Goal: Find specific page/section: Find specific page/section

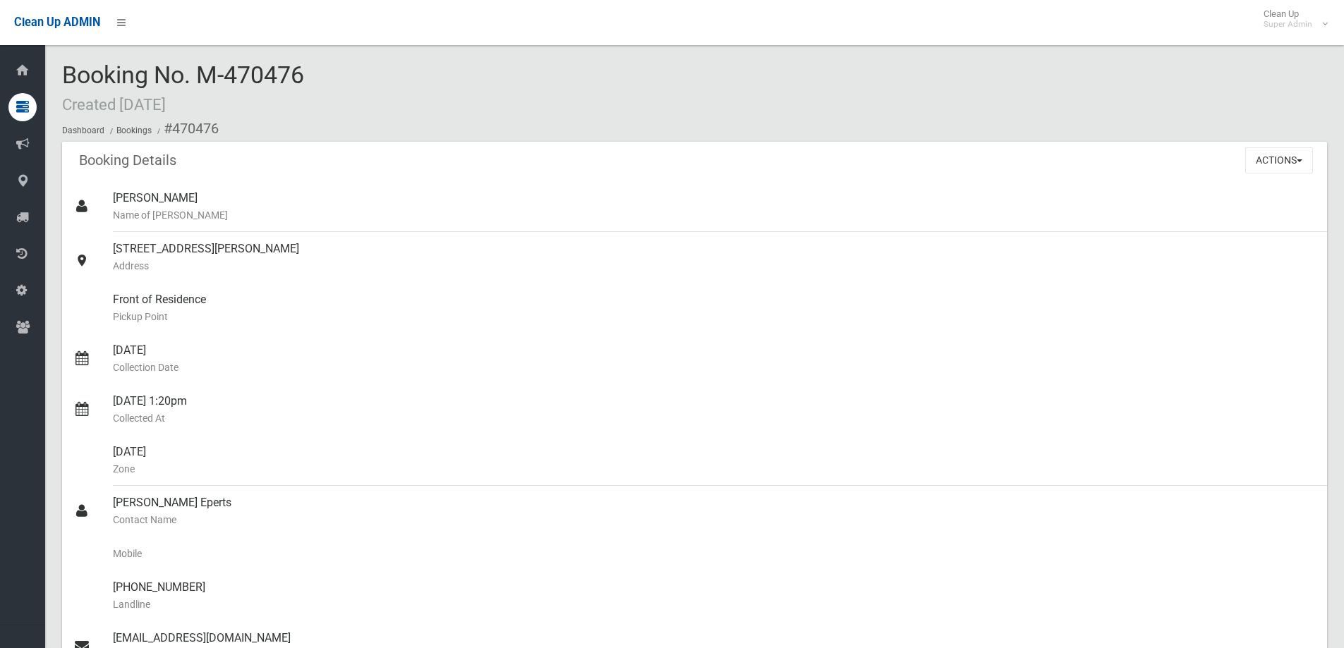
scroll to position [212, 0]
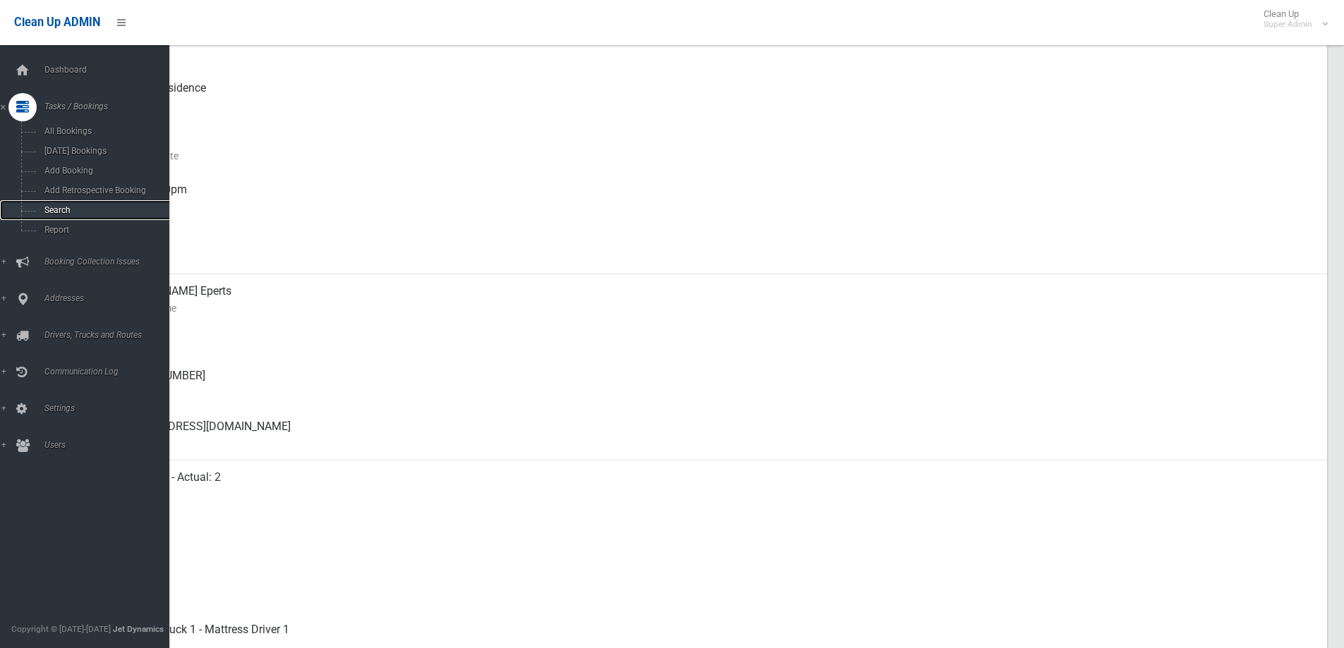
click at [55, 207] on span "Search" at bounding box center [104, 210] width 128 height 10
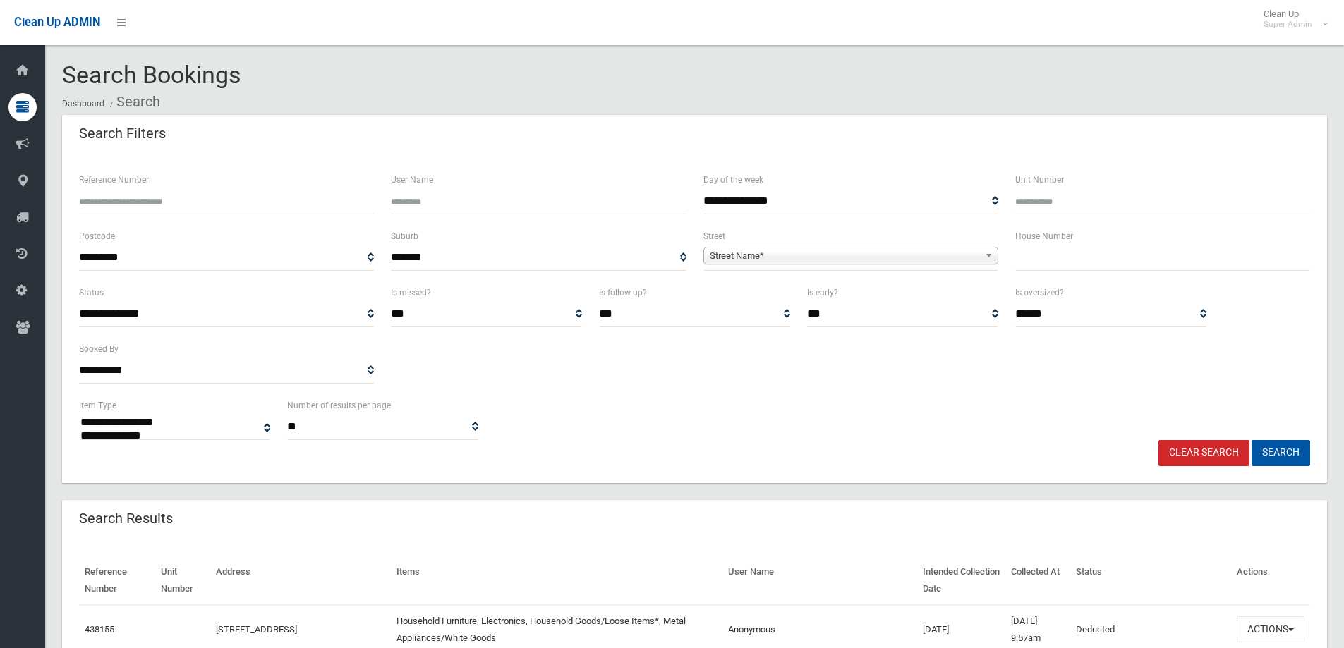
select select
click at [162, 200] on input "Reference Number" at bounding box center [226, 201] width 295 height 26
click at [1074, 257] on input "text" at bounding box center [1162, 258] width 295 height 26
type input "*"
click at [790, 253] on span "Street Name*" at bounding box center [845, 256] width 270 height 17
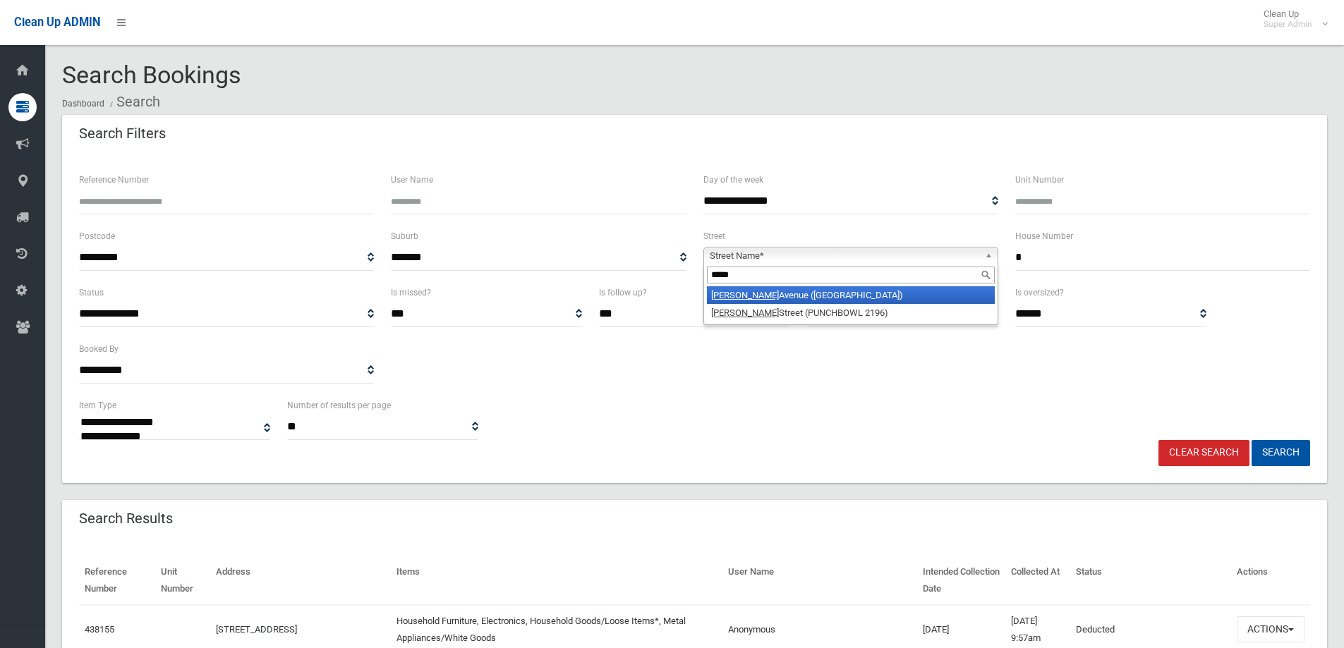
type input "*****"
click at [772, 298] on li "[PERSON_NAME][GEOGRAPHIC_DATA] ([GEOGRAPHIC_DATA])" at bounding box center [851, 295] width 288 height 18
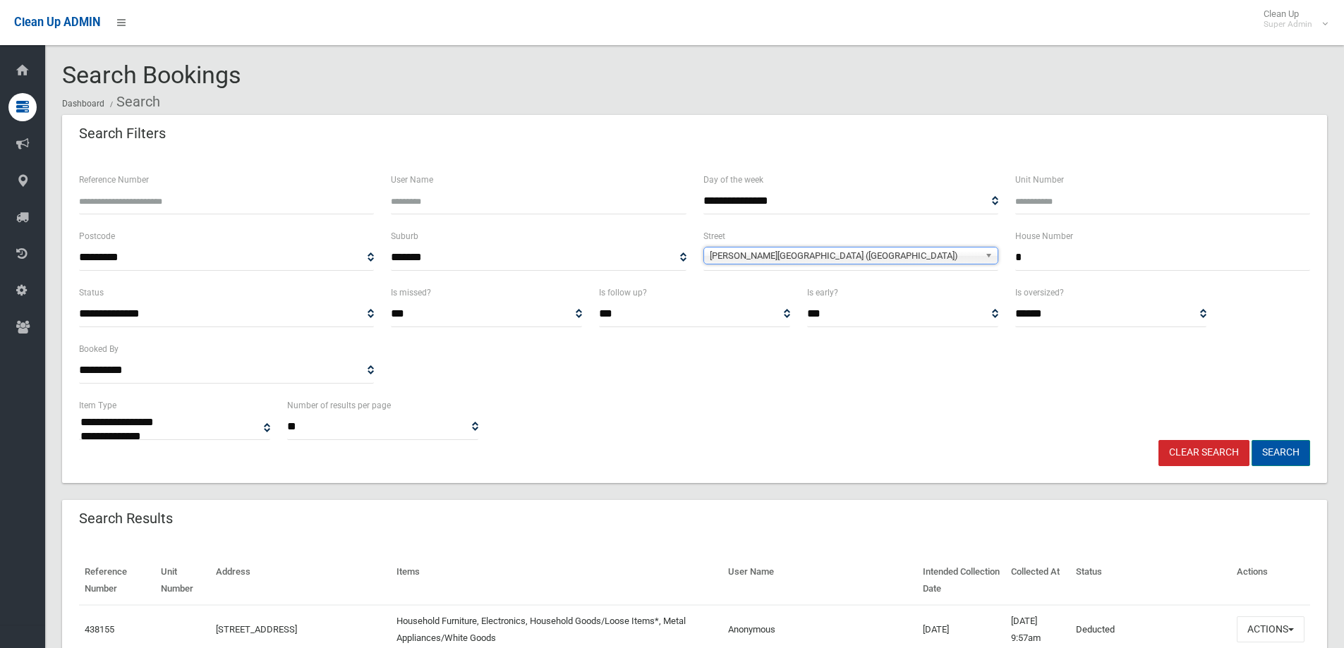
click at [1278, 448] on button "Search" at bounding box center [1281, 453] width 59 height 26
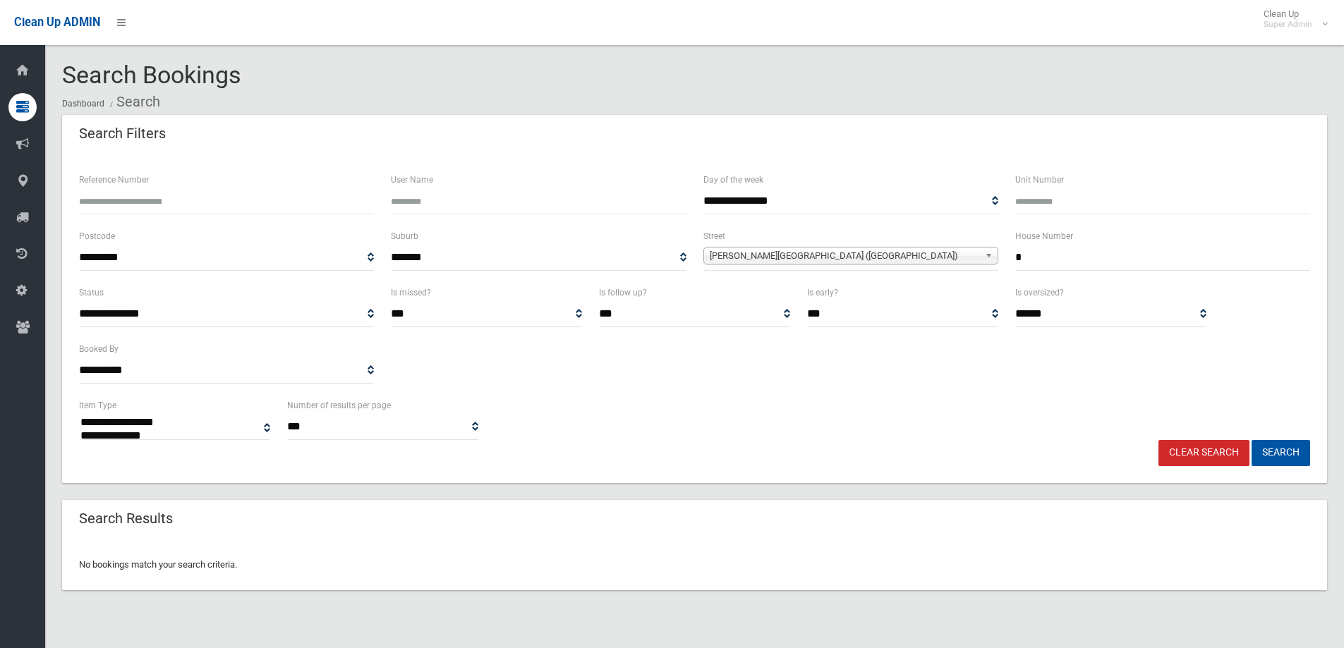
select select
click at [1283, 449] on button "Search" at bounding box center [1281, 453] width 59 height 26
select select
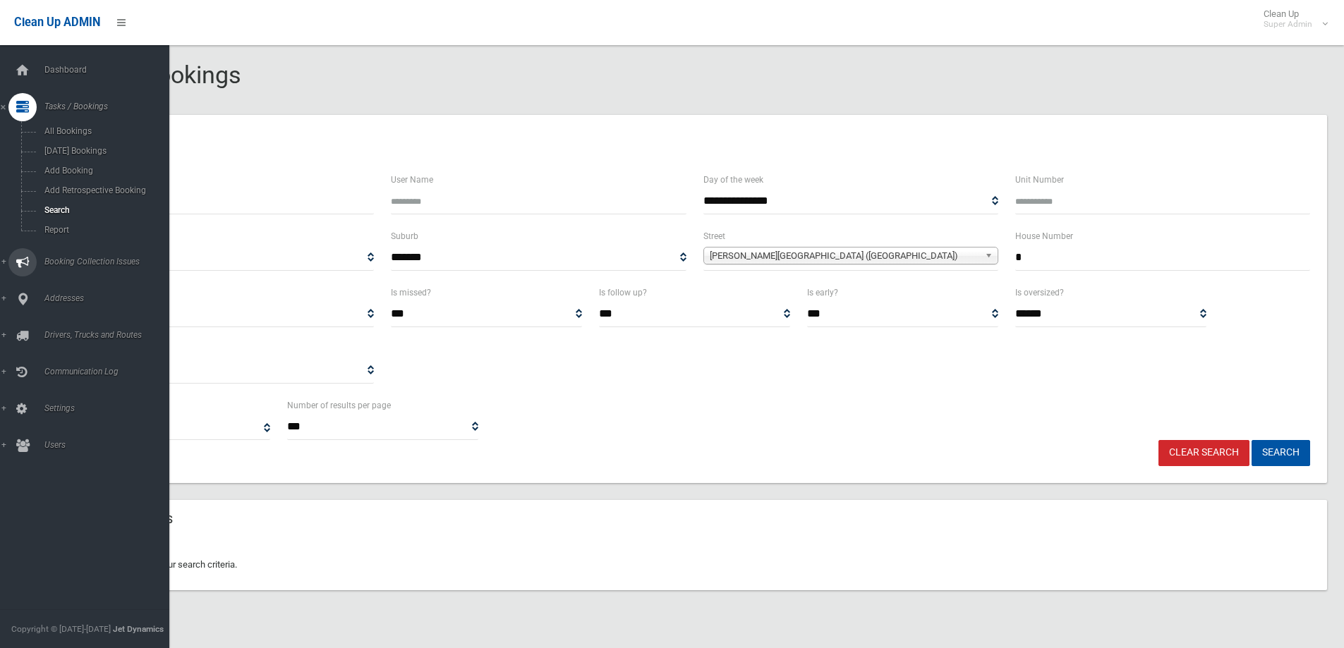
click at [66, 260] on span "Booking Collection Issues" at bounding box center [110, 262] width 140 height 10
click at [75, 236] on span "Addresses" at bounding box center [110, 239] width 140 height 10
click at [77, 204] on span "All Addresses" at bounding box center [104, 205] width 128 height 10
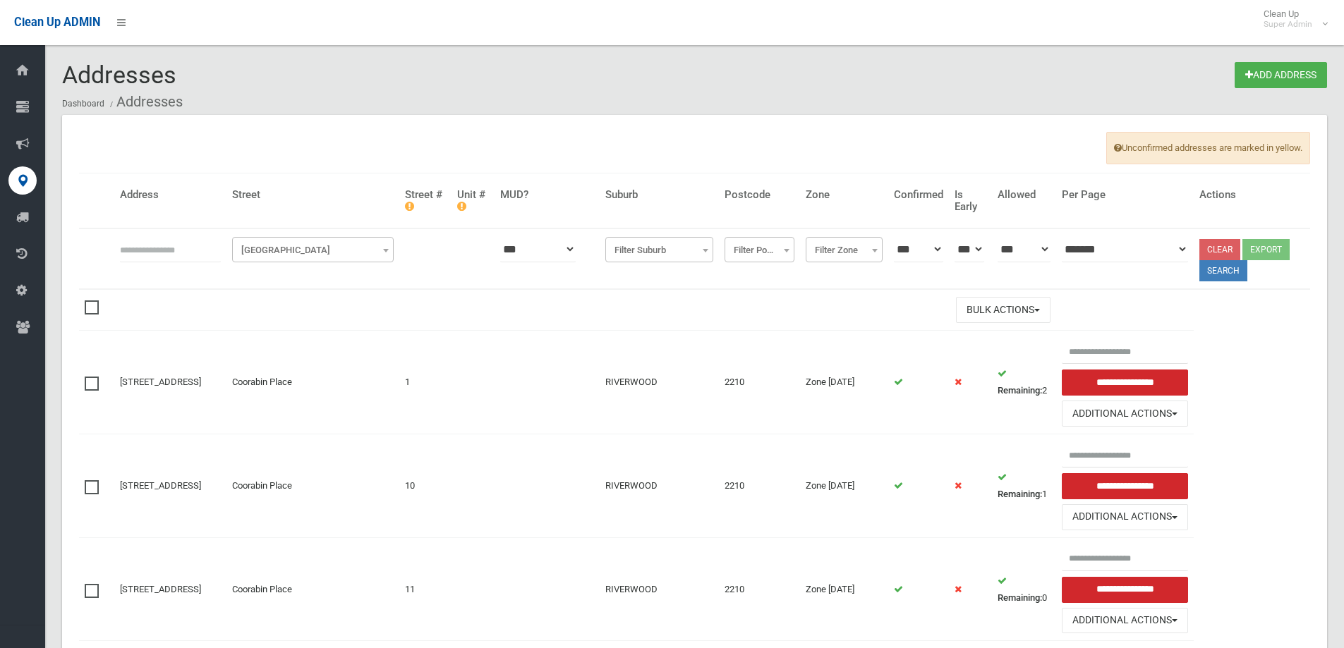
click at [146, 247] on input "text" at bounding box center [170, 249] width 101 height 26
click at [151, 250] on input "text" at bounding box center [170, 249] width 101 height 26
